Goal: Information Seeking & Learning: Find specific fact

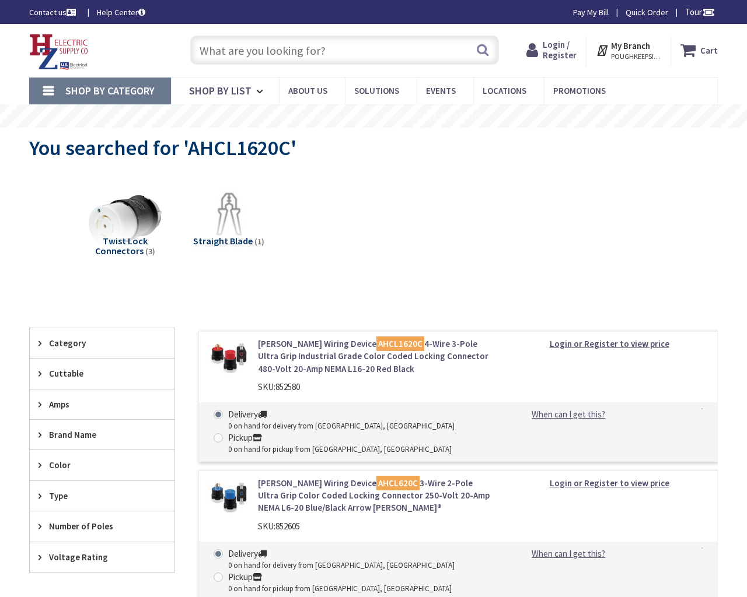
type input "[PERSON_NAME] Dr, [PERSON_NAME], [GEOGRAPHIC_DATA] 20166, [GEOGRAPHIC_DATA]"
